Goal: Browse casually: Explore the website without a specific task or goal

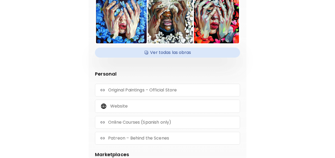
scroll to position [158, 0]
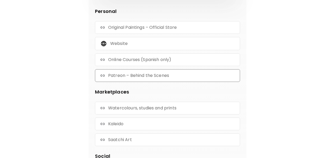
drag, startPoint x: 177, startPoint y: 68, endPoint x: 150, endPoint y: 66, distance: 27.5
click at [150, 72] on p "Patreon – Behind the Scenes" at bounding box center [138, 75] width 61 height 6
drag, startPoint x: 145, startPoint y: 52, endPoint x: 134, endPoint y: 52, distance: 10.8
click at [134, 57] on p "Online Courses (Spanish only)" at bounding box center [139, 60] width 63 height 6
click at [132, 137] on p "Saatchi Art" at bounding box center [120, 140] width 24 height 6
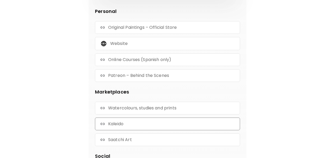
click at [149, 117] on div "Kaleido" at bounding box center [167, 123] width 145 height 13
click at [162, 105] on p "Watercolours, studies and prints" at bounding box center [142, 108] width 68 height 6
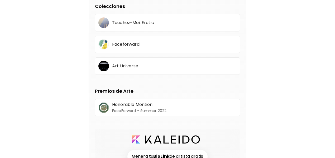
scroll to position [419, 0]
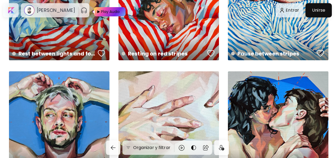
scroll to position [633, 0]
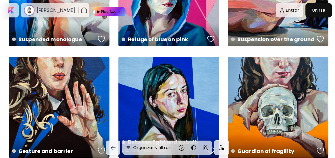
click at [179, 85] on div "Between light and cobalt US$ 1,128 | 40 x 40 cm" at bounding box center [168, 107] width 100 height 100
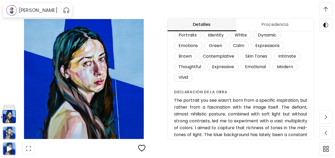
scroll to position [153, 0]
